Goal: Task Accomplishment & Management: Use online tool/utility

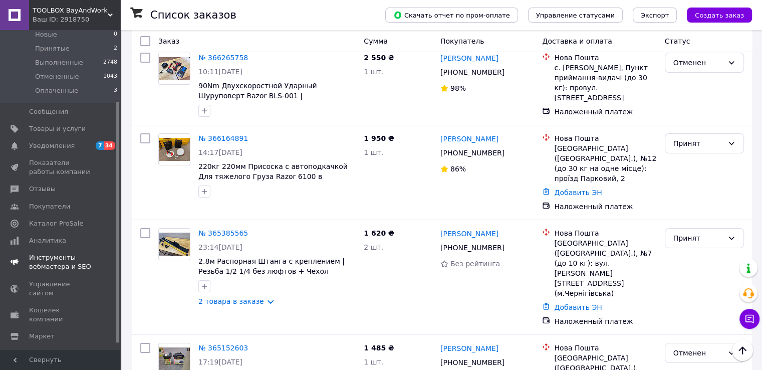
scroll to position [100, 0]
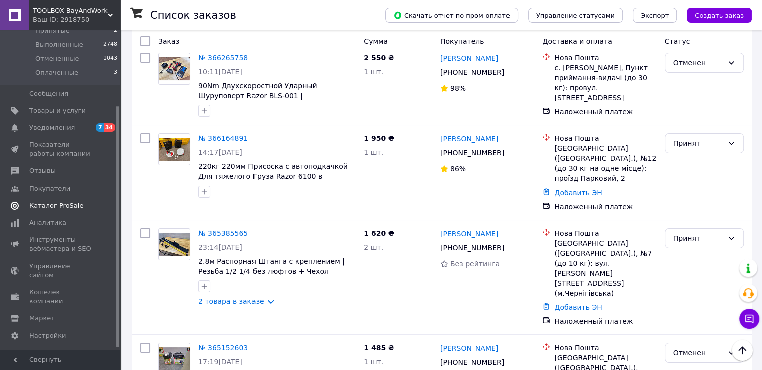
click at [61, 207] on span "Каталог ProSale" at bounding box center [56, 205] width 54 height 9
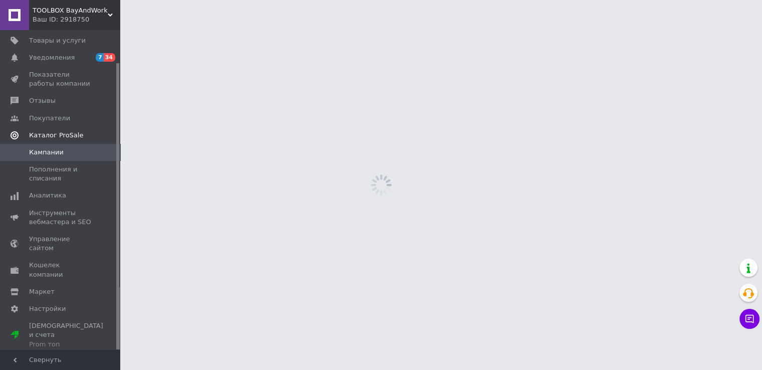
scroll to position [36, 0]
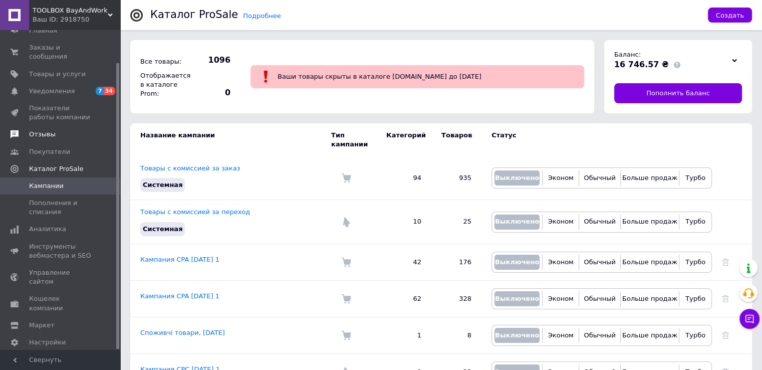
click at [44, 130] on span "Отзывы" at bounding box center [42, 134] width 27 height 9
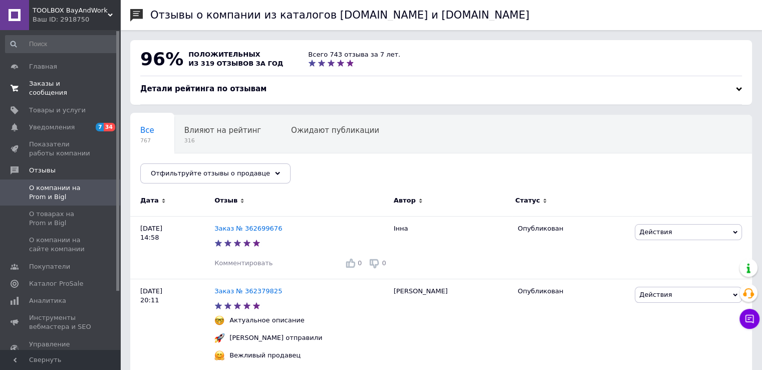
click at [50, 87] on span "Заказы и сообщения" at bounding box center [61, 88] width 64 height 18
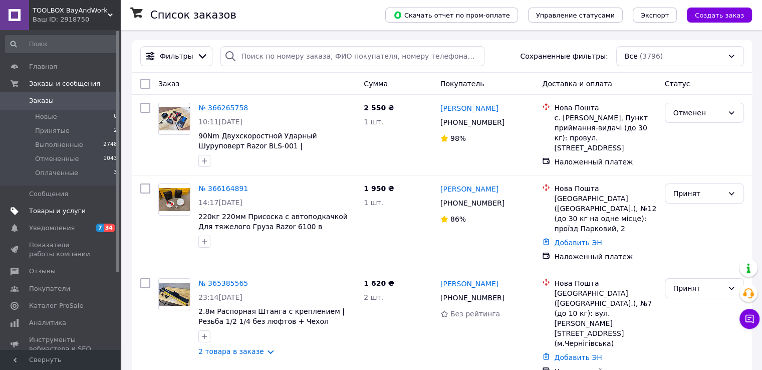
click at [67, 214] on span "Товары и услуги" at bounding box center [57, 210] width 57 height 9
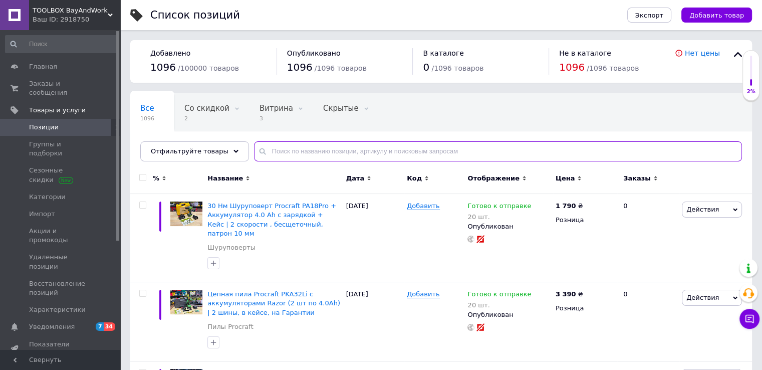
click at [284, 148] on input "text" at bounding box center [498, 151] width 488 height 20
paste input "PSI20"
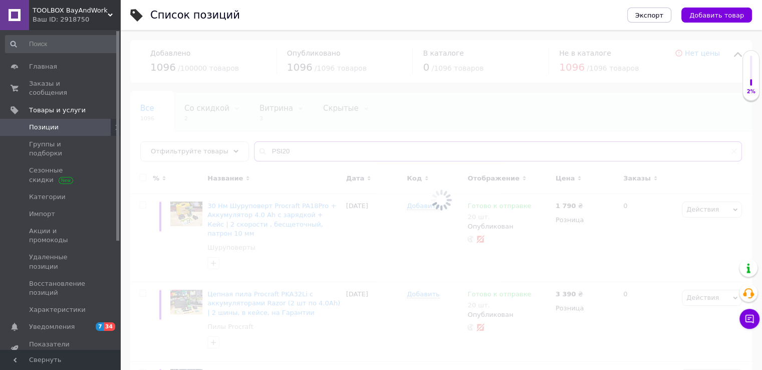
type input "PSI20"
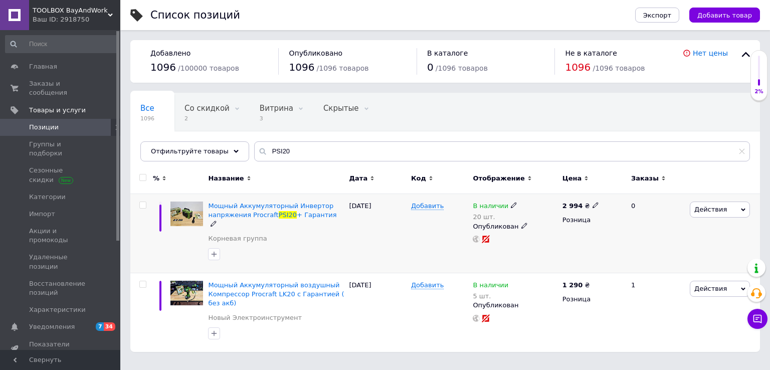
click at [592, 207] on use at bounding box center [595, 205] width 6 height 6
drag, startPoint x: 634, startPoint y: 193, endPoint x: 608, endPoint y: 192, distance: 25.6
click at [608, 192] on input "2994" at bounding box center [640, 194] width 76 height 20
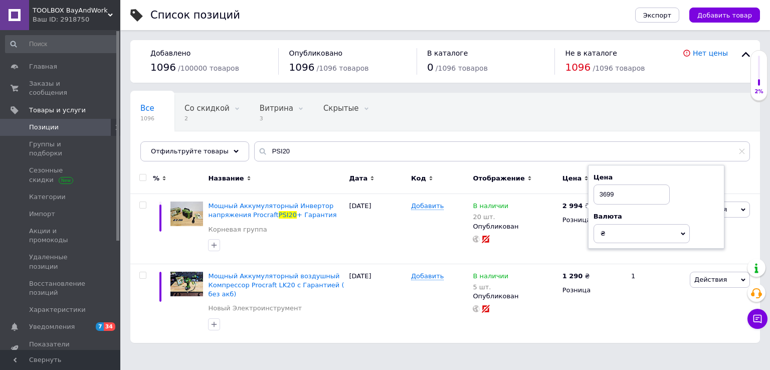
type input "3699"
click at [541, 181] on div "Отображение" at bounding box center [515, 178] width 84 height 9
